Goal: Task Accomplishment & Management: Manage account settings

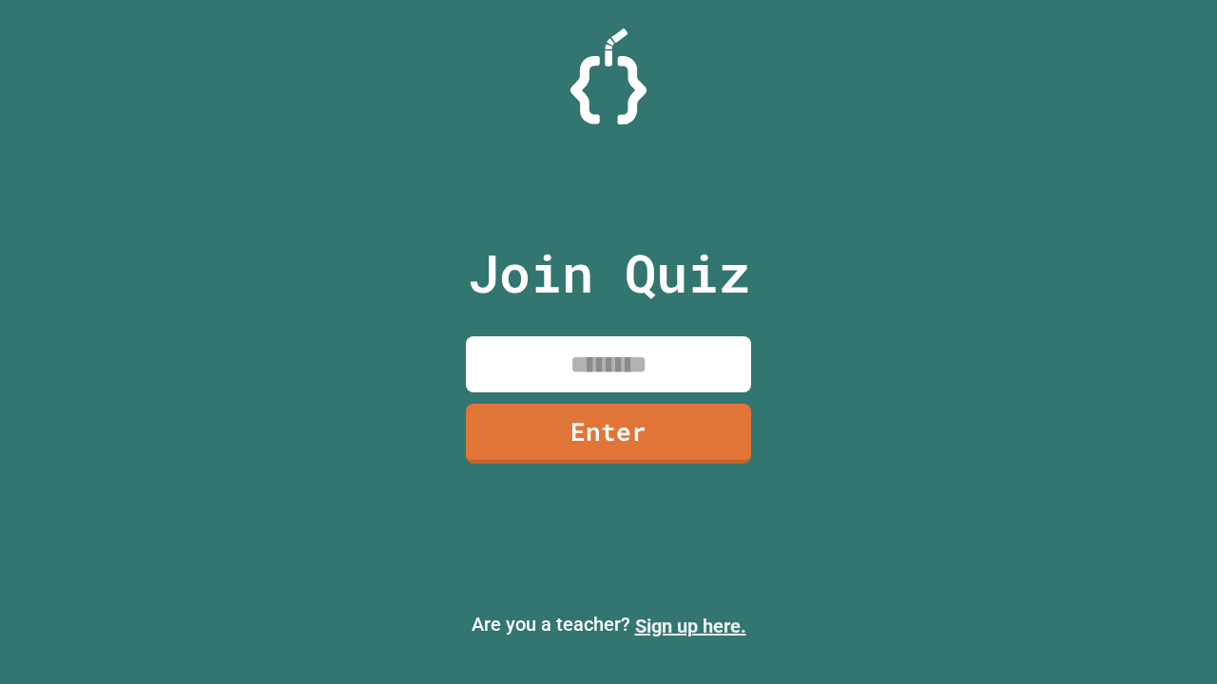
click at [690, 626] on link "Sign up here." at bounding box center [690, 626] width 111 height 23
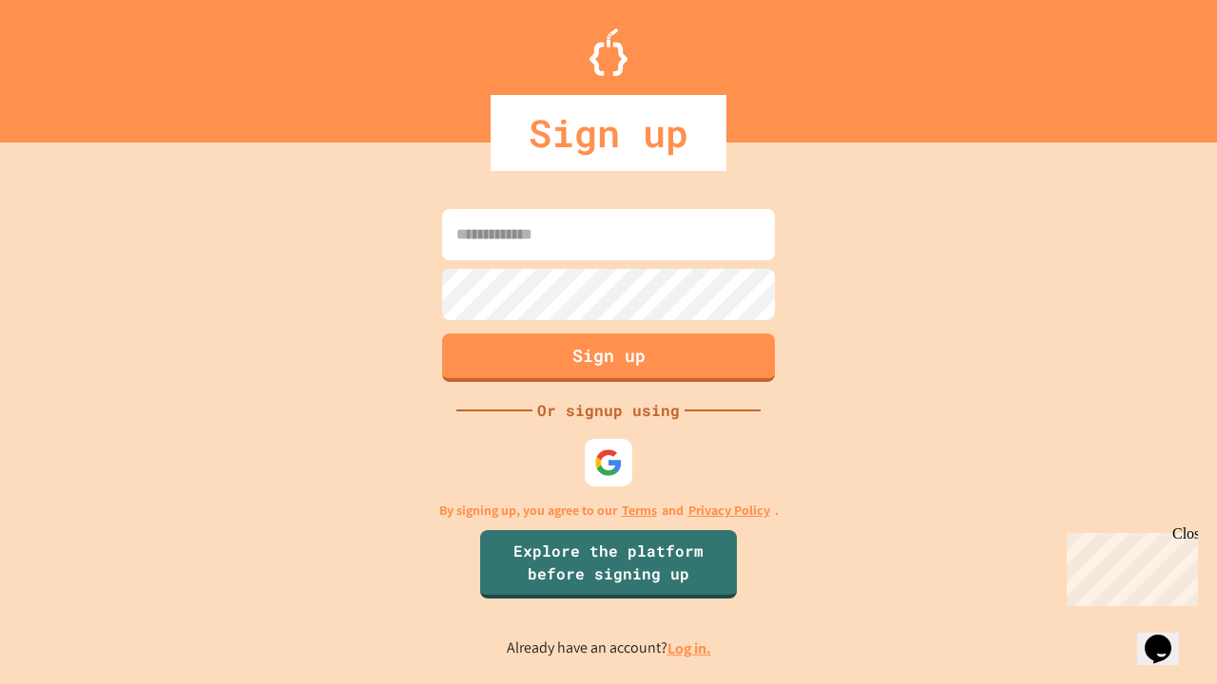
click at [690, 648] on link "Log in." at bounding box center [689, 649] width 44 height 20
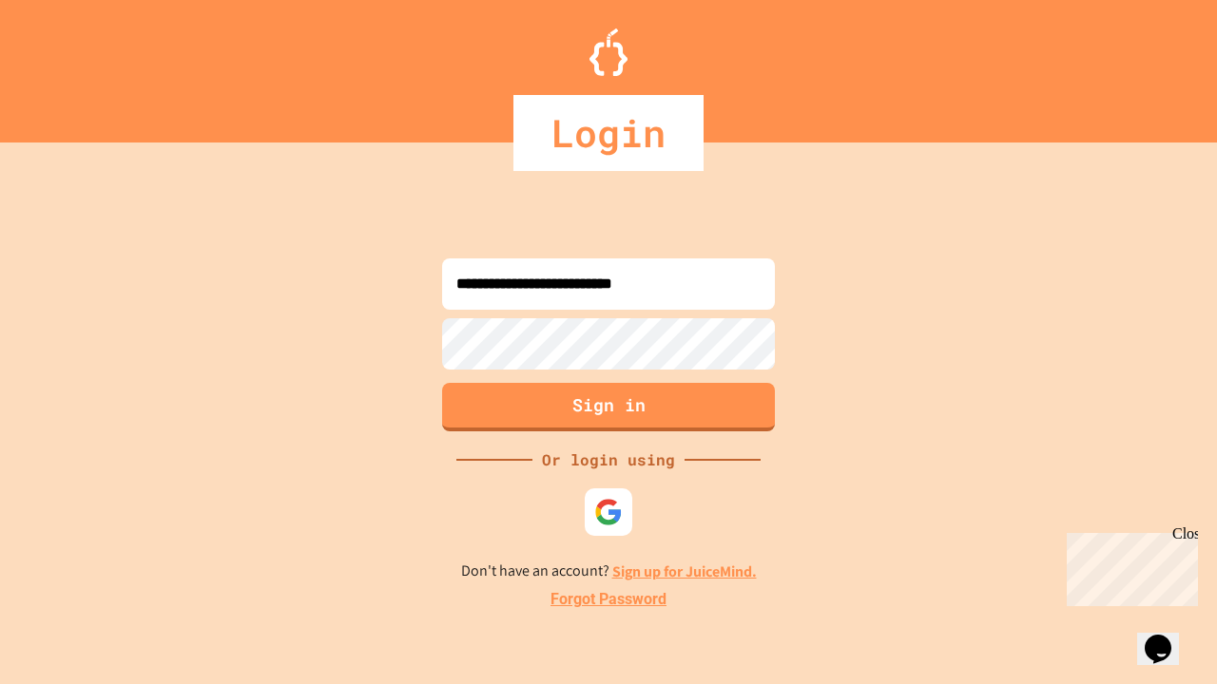
type input "**********"
